Goal: Task Accomplishment & Management: Use online tool/utility

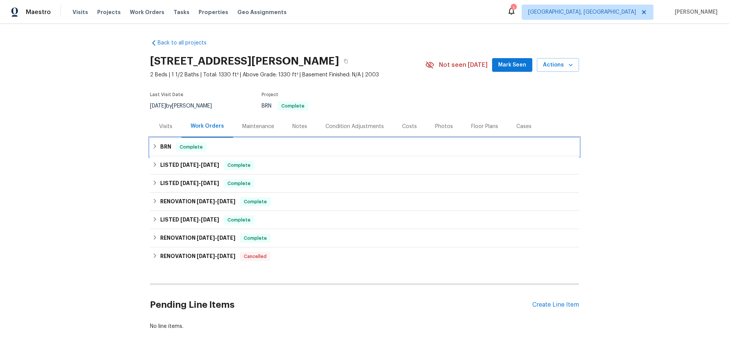
click at [156, 147] on icon at bounding box center [154, 146] width 5 height 5
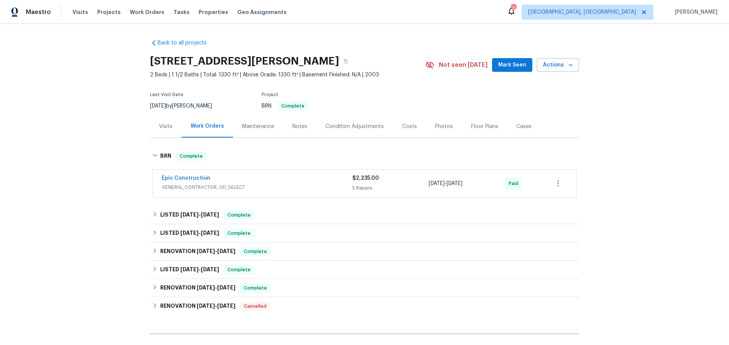
click at [279, 178] on div "Epic Construction" at bounding box center [257, 178] width 191 height 9
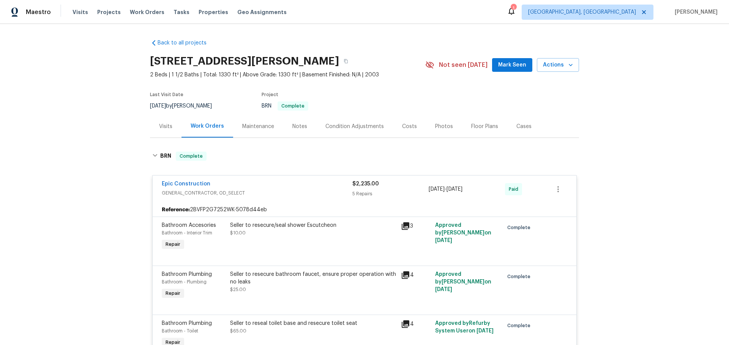
click at [192, 179] on div "Epic Construction GENERAL_CONTRACTOR, OD_SELECT $2,235.00 5 Repairs [DATE] - [D…" at bounding box center [365, 188] width 424 height 27
click at [196, 181] on link "Epic Construction" at bounding box center [186, 183] width 49 height 5
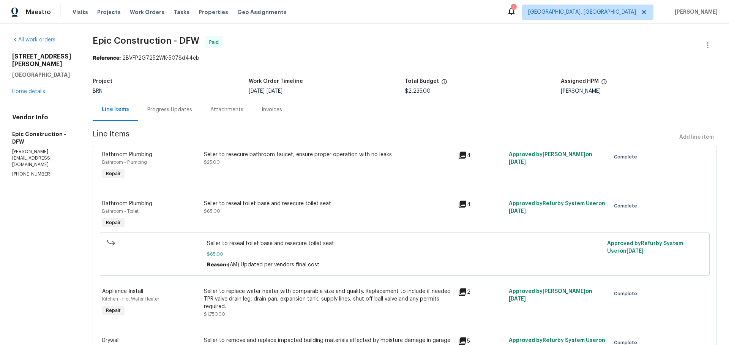
click at [245, 109] on div "Attachments" at bounding box center [226, 109] width 51 height 22
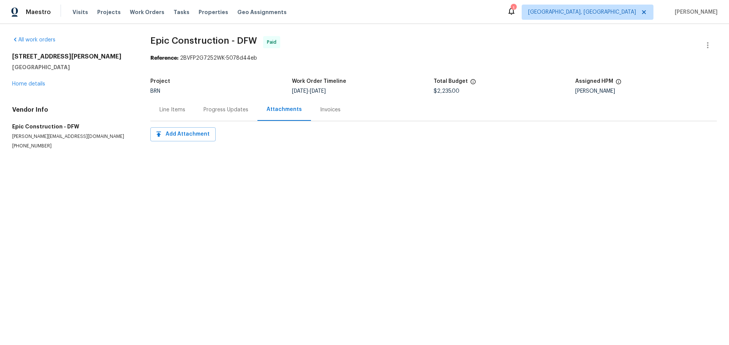
click at [322, 110] on div "Invoices" at bounding box center [330, 110] width 21 height 8
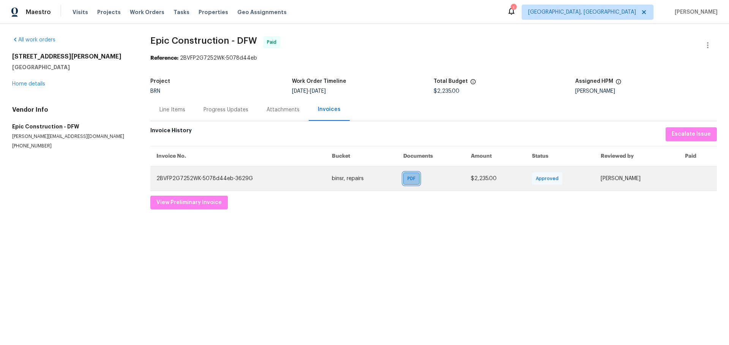
click at [404, 183] on div "PDF" at bounding box center [411, 178] width 16 height 12
